Goal: Submit feedback/report problem: Submit feedback/report problem

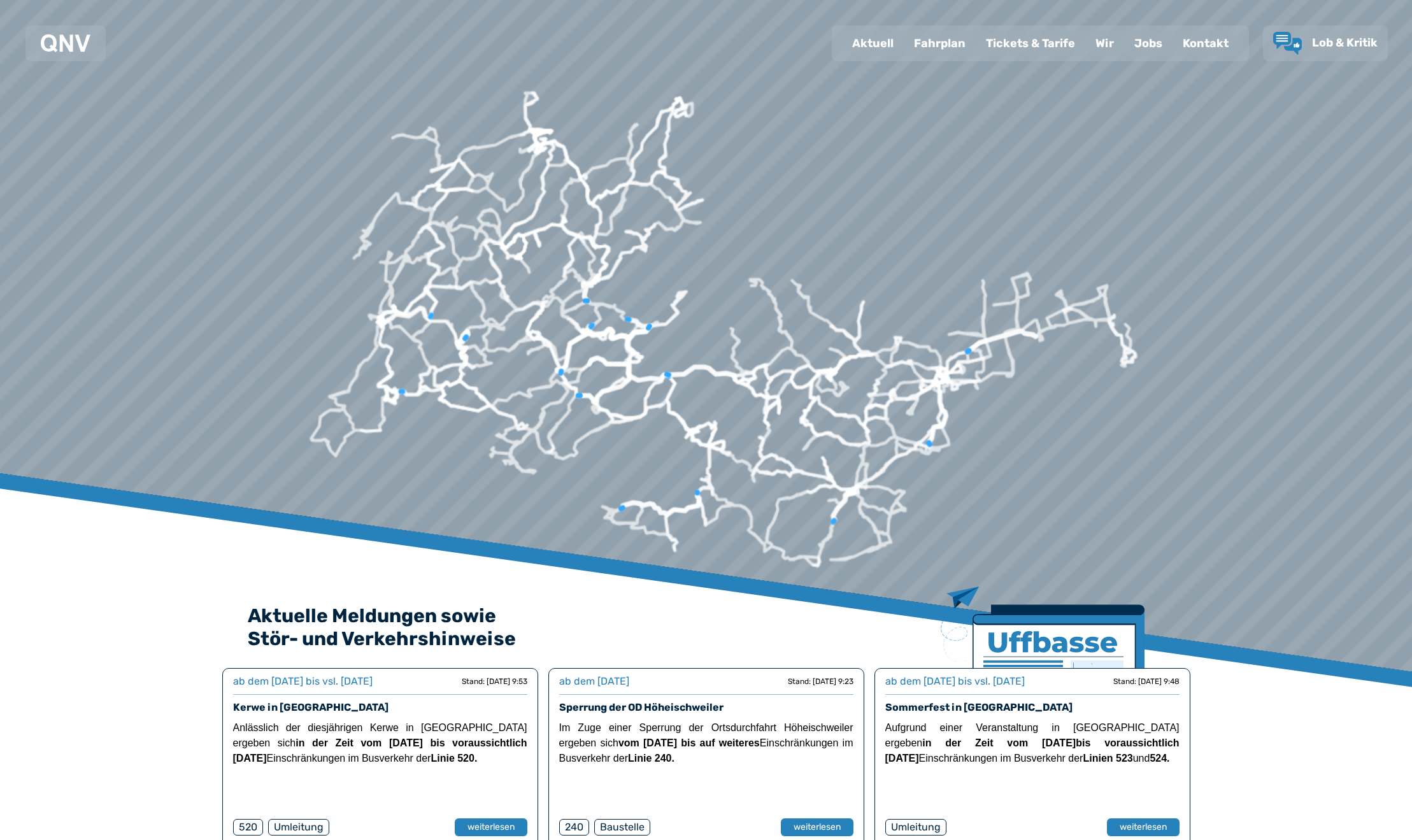
click at [1110, 48] on div "Wir" at bounding box center [1105, 43] width 39 height 33
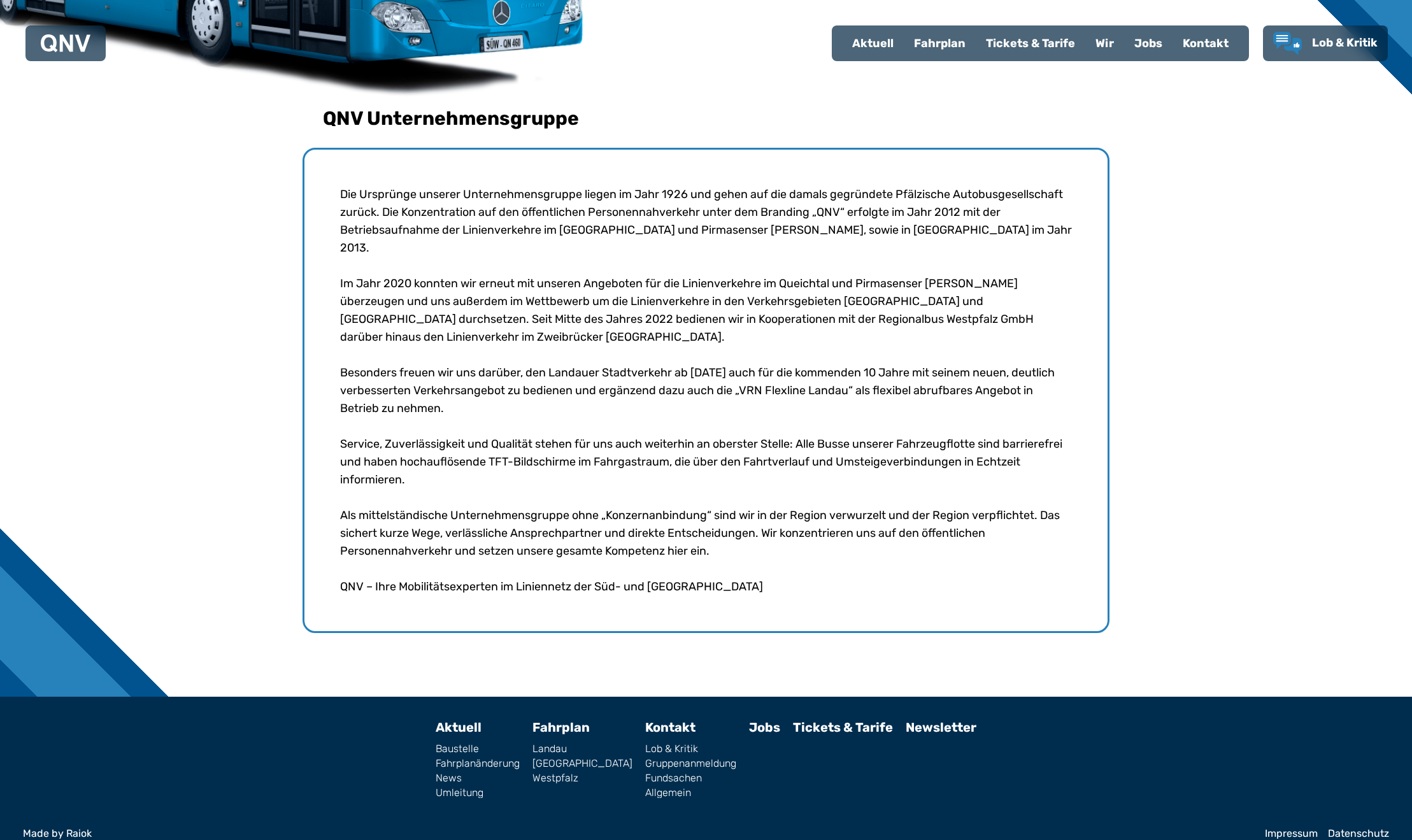
scroll to position [375, 0]
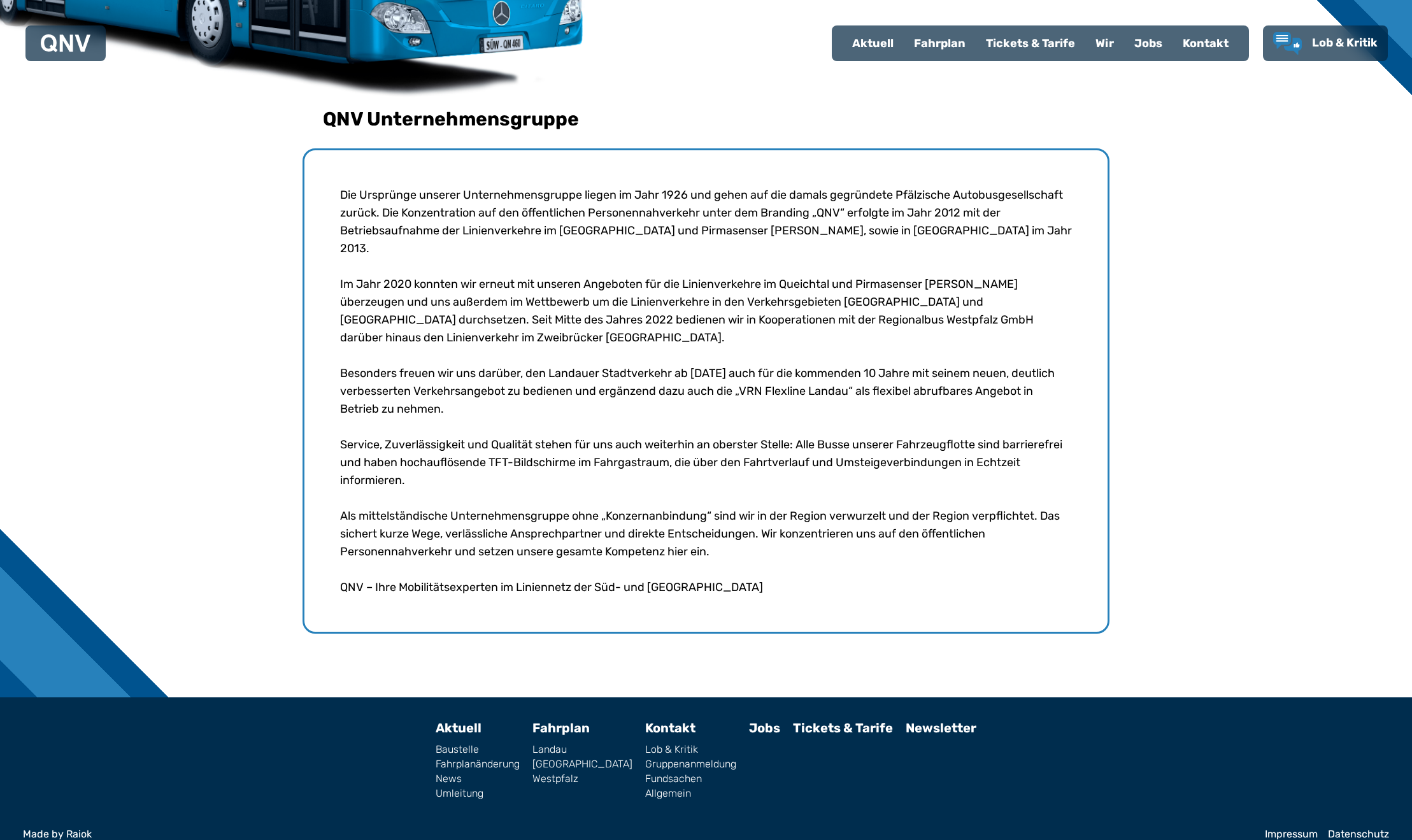
click at [480, 774] on link "News" at bounding box center [478, 779] width 84 height 10
select select "*"
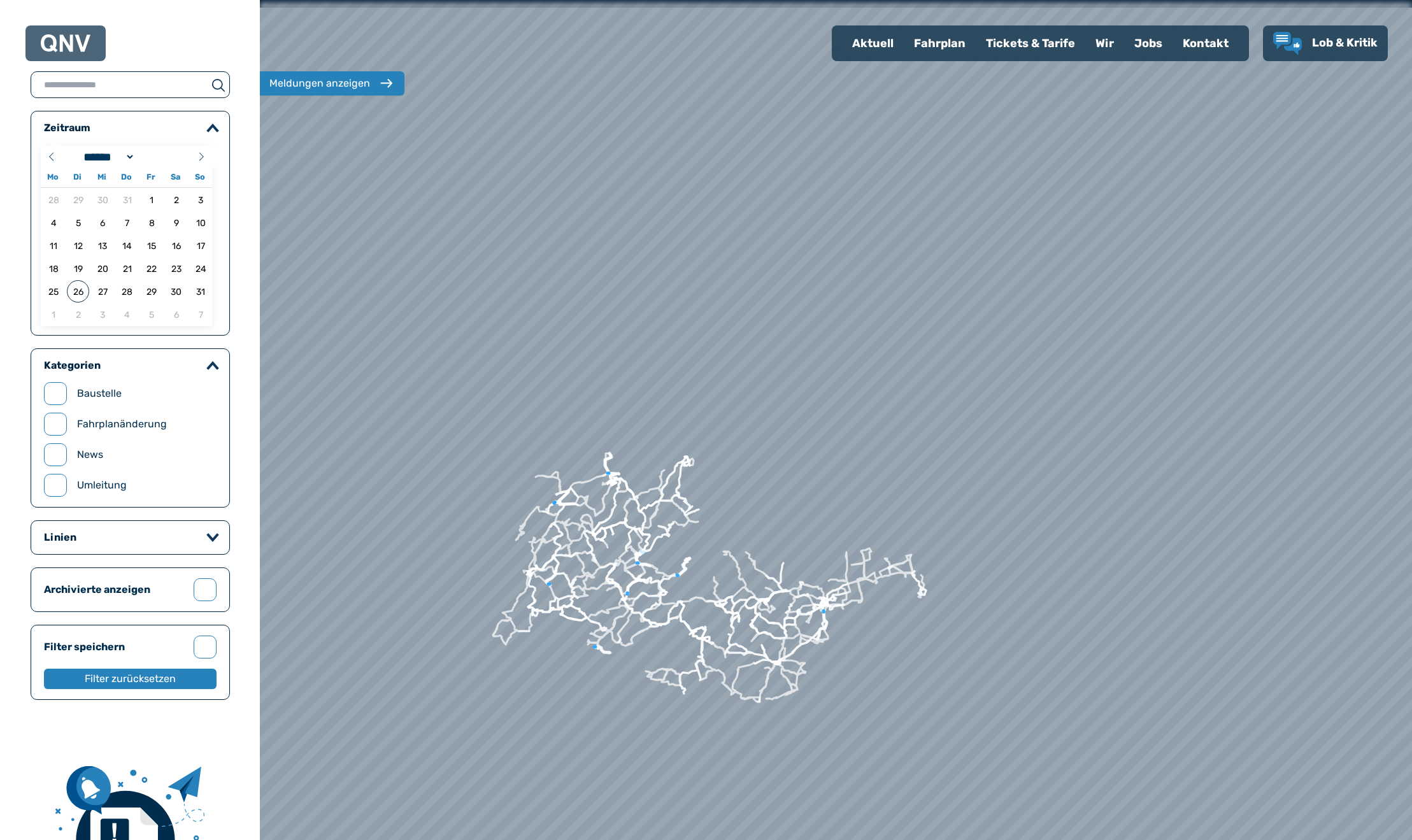
click at [871, 46] on div "Aktuell" at bounding box center [873, 43] width 62 height 33
click at [871, 41] on div "Aktuell" at bounding box center [873, 43] width 62 height 33
click at [1320, 45] on span "Lob & Kritik" at bounding box center [1345, 42] width 65 height 14
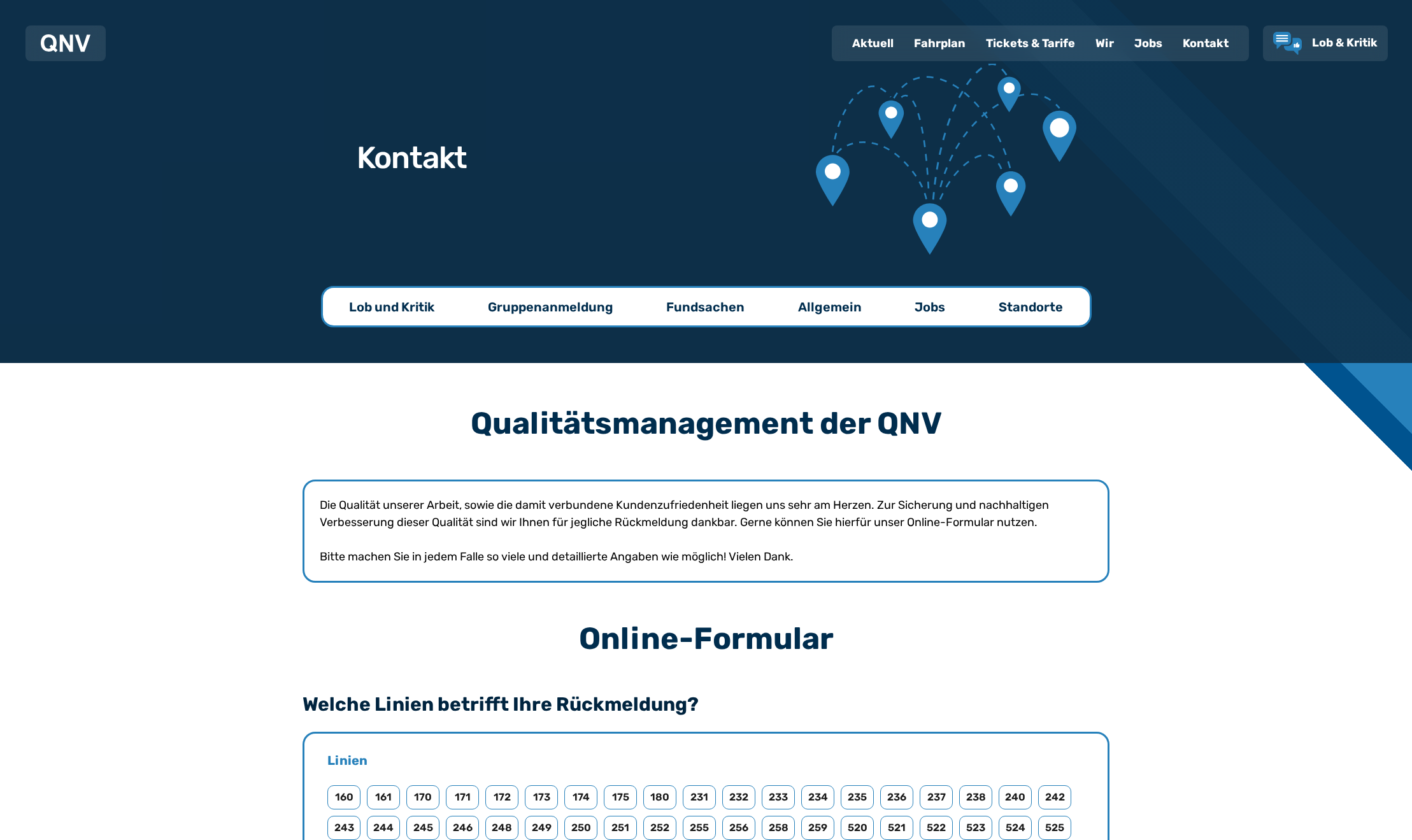
click at [799, 307] on p "Allgemein" at bounding box center [830, 307] width 64 height 18
select select "*"
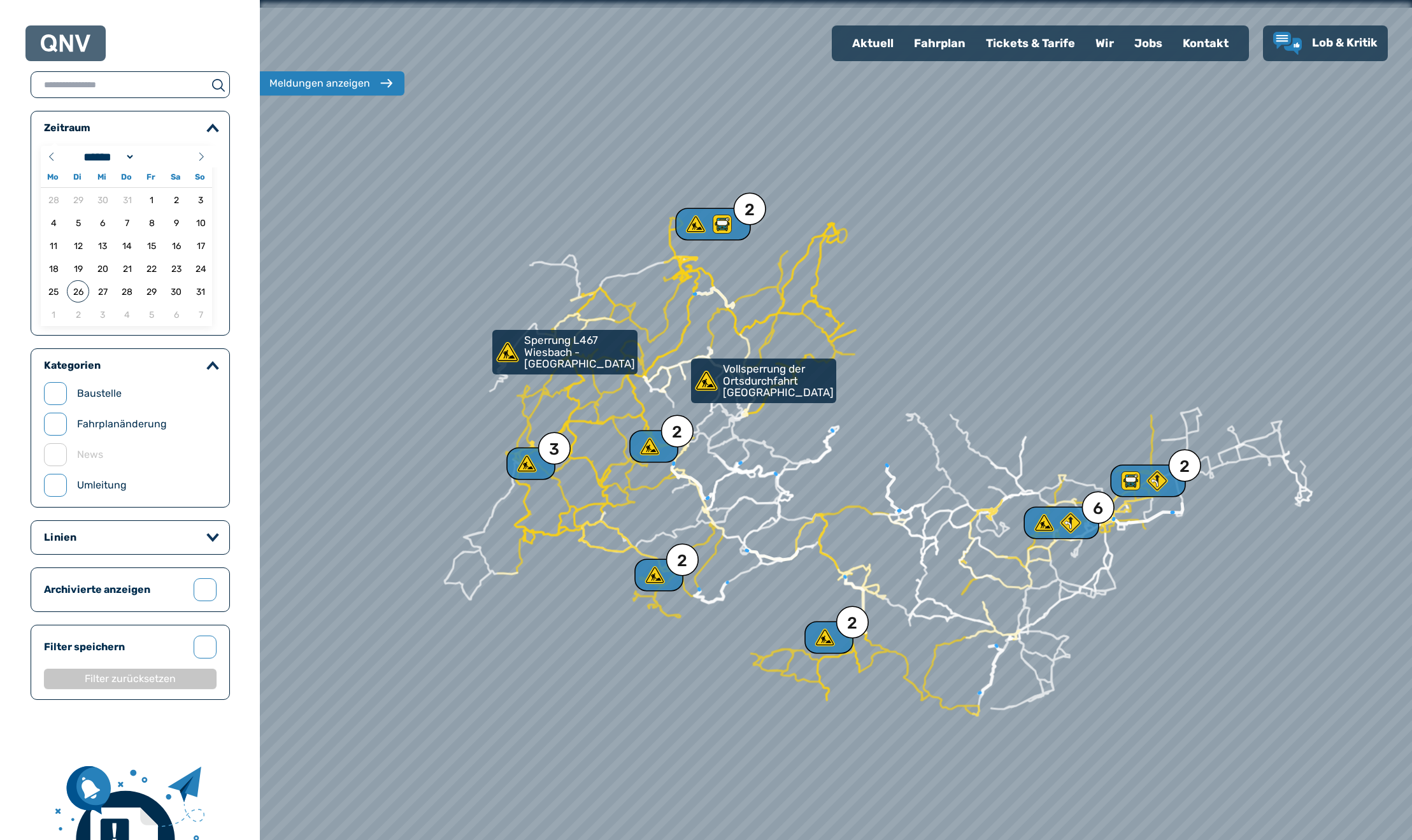
click at [695, 34] on div at bounding box center [835, 420] width 1382 height 1008
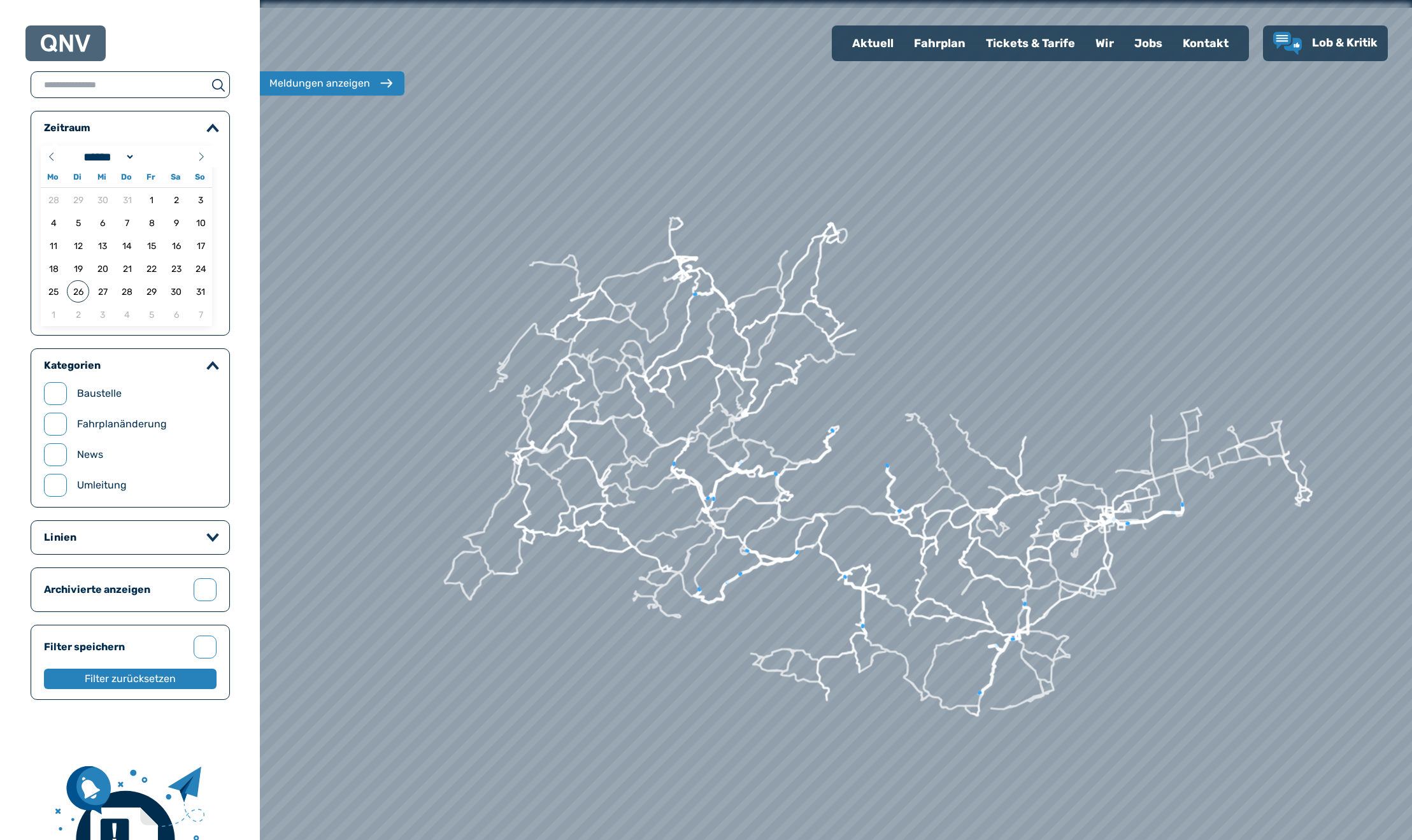
scroll to position [375, 0]
